Goal: Navigation & Orientation: Find specific page/section

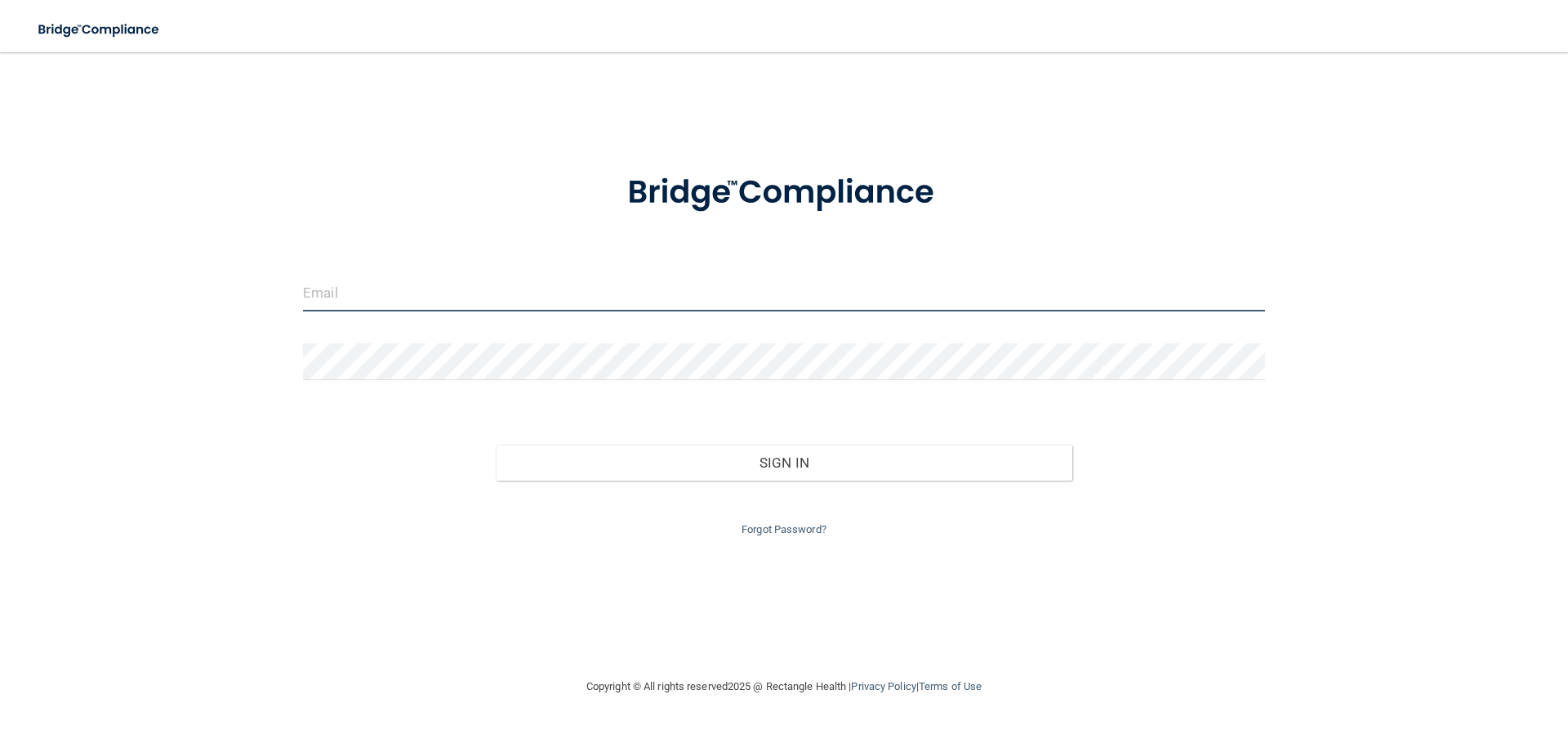
click at [344, 292] on input "email" at bounding box center [784, 294] width 963 height 37
type input "[EMAIL_ADDRESS][DOMAIN_NAME]"
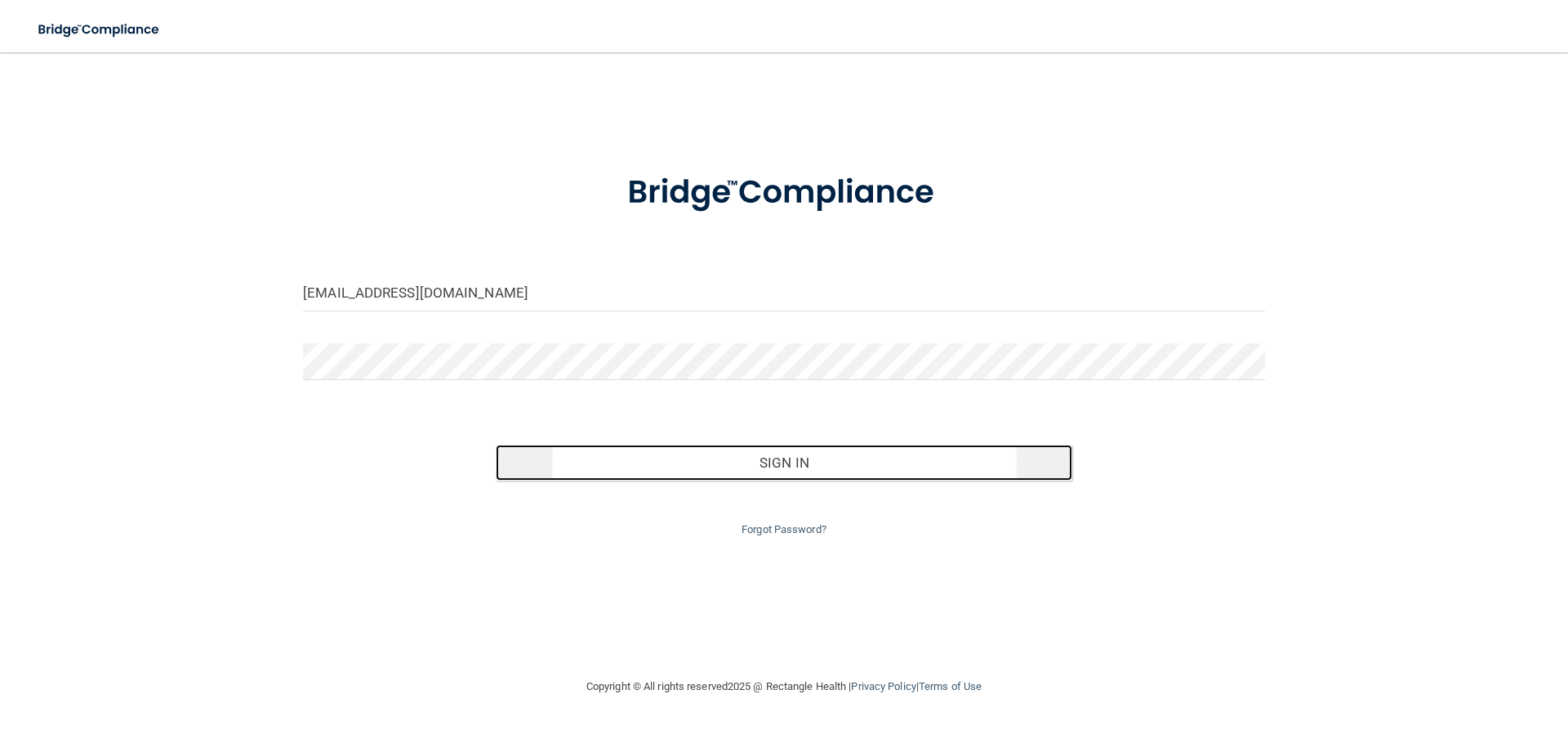
click at [772, 459] on button "Sign In" at bounding box center [784, 462] width 577 height 36
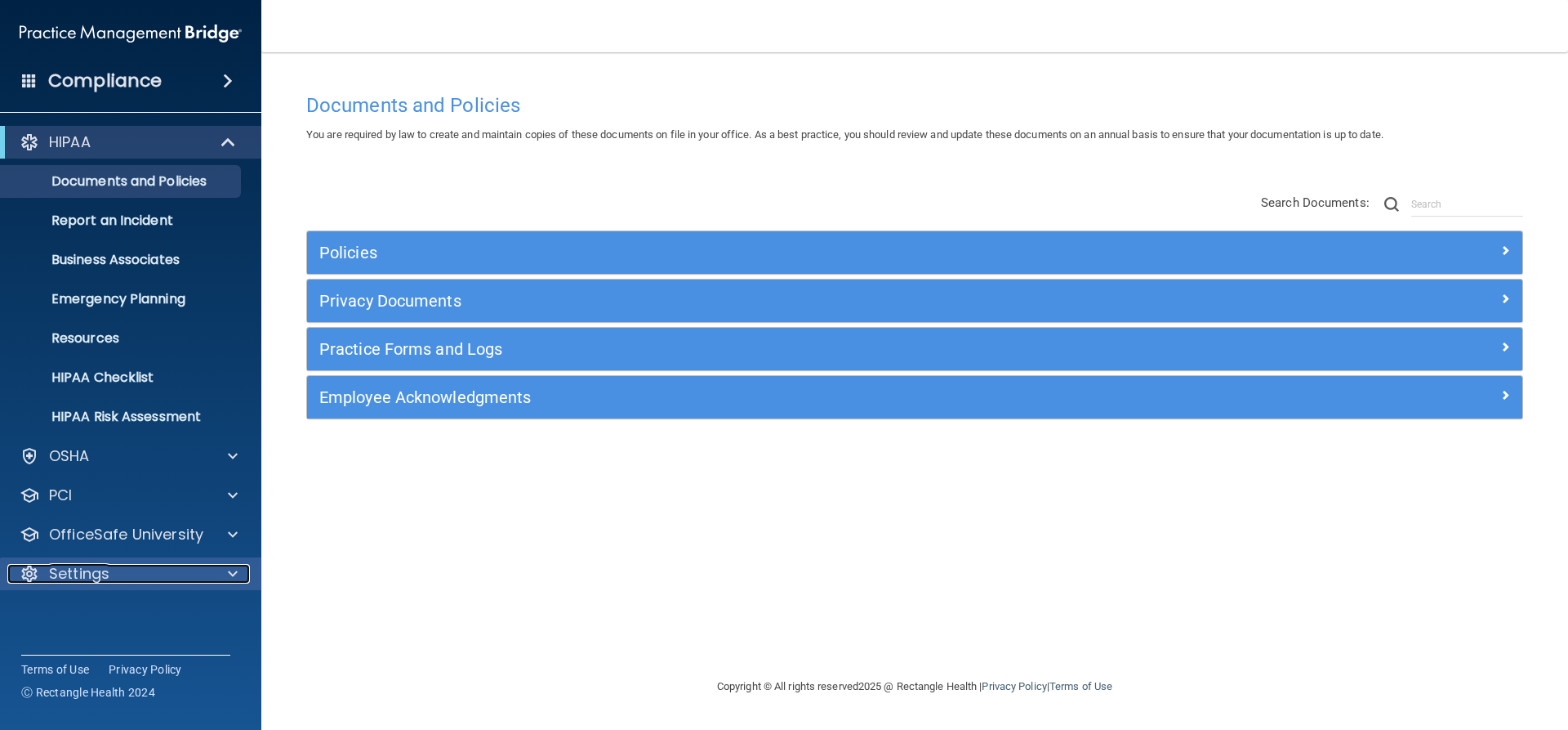
click at [228, 568] on div at bounding box center [231, 573] width 41 height 20
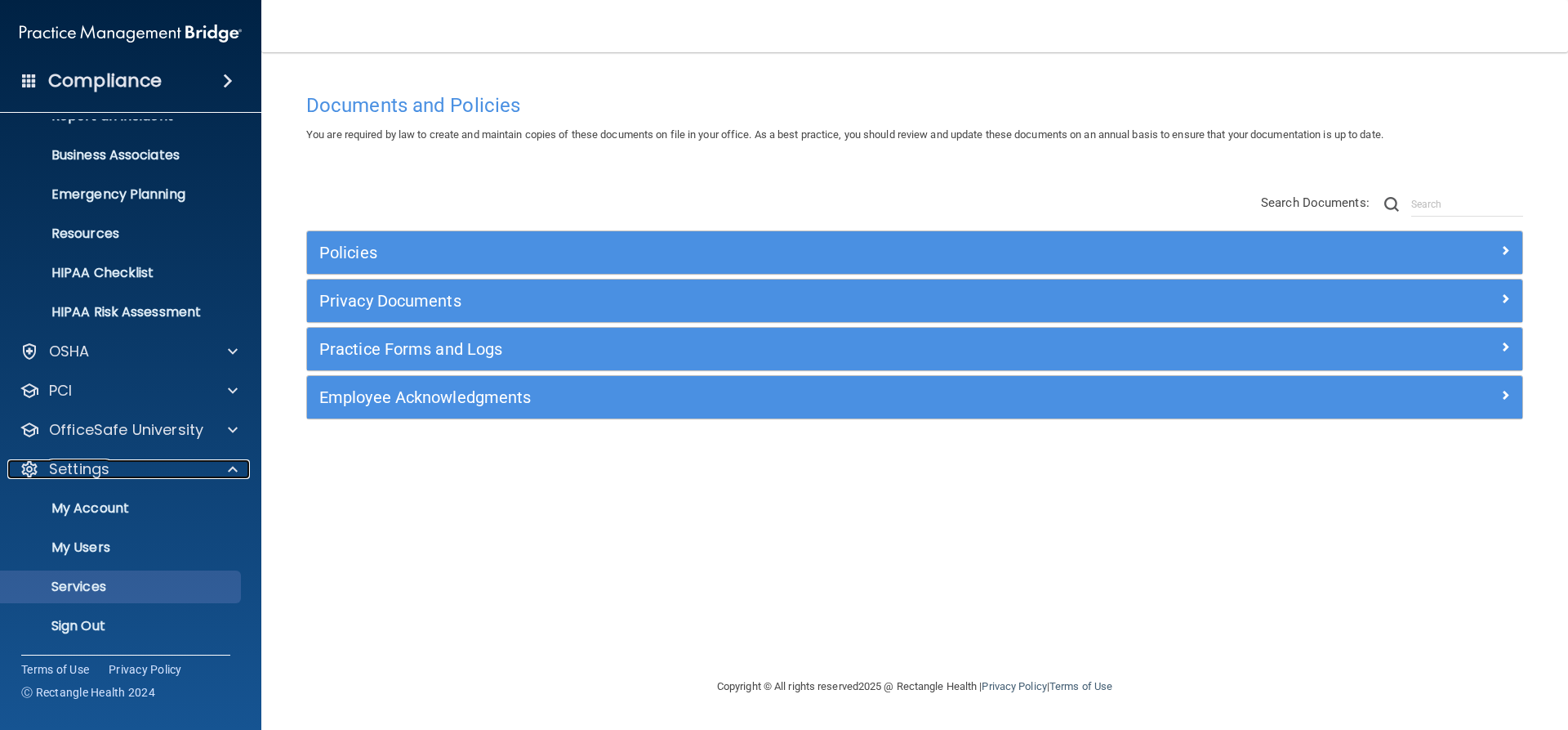
scroll to position [106, 0]
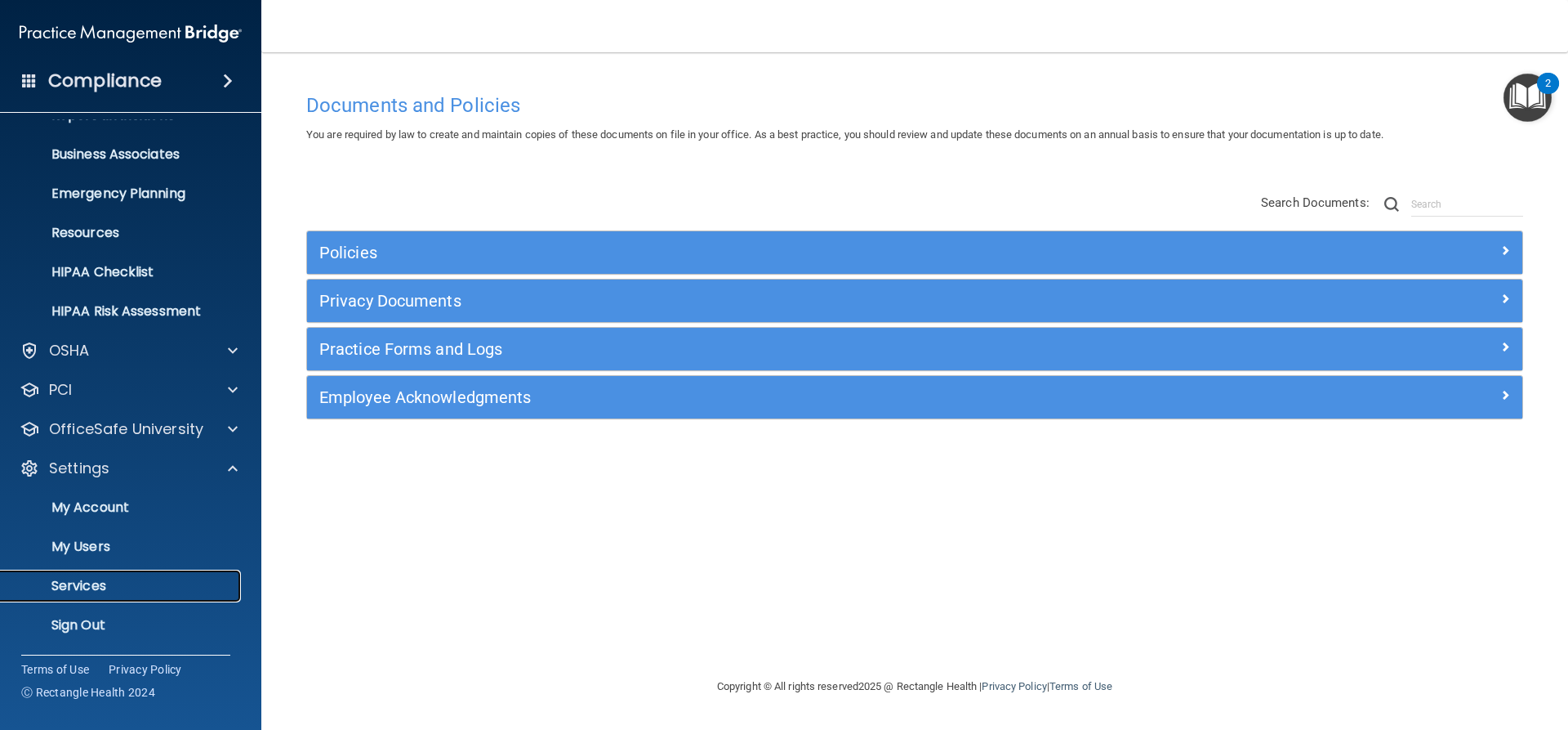
click at [106, 578] on p "Services" at bounding box center [122, 585] width 223 height 17
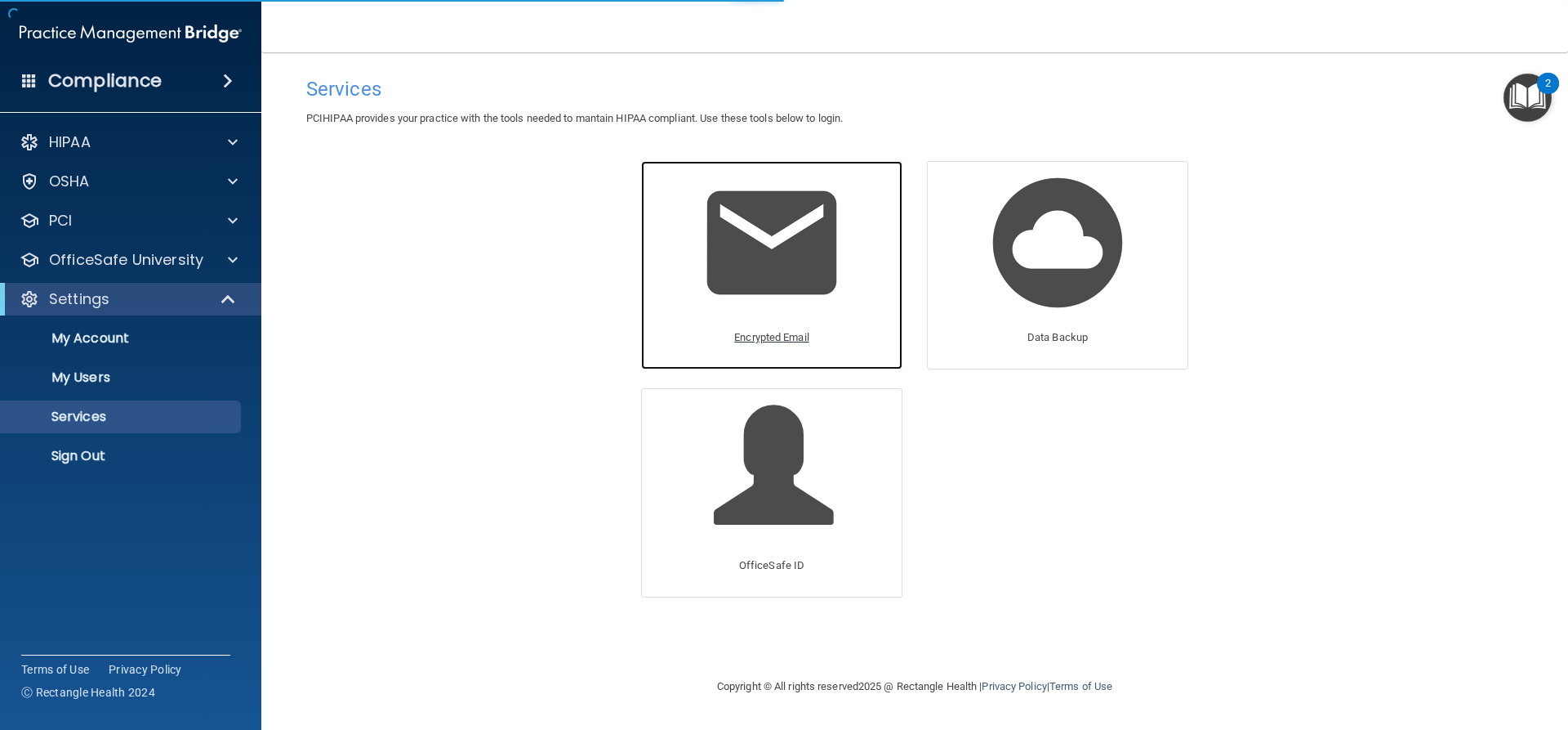
click at [766, 333] on p "Encrypted Email" at bounding box center [772, 338] width 75 height 20
